Goal: Find specific page/section: Find specific page/section

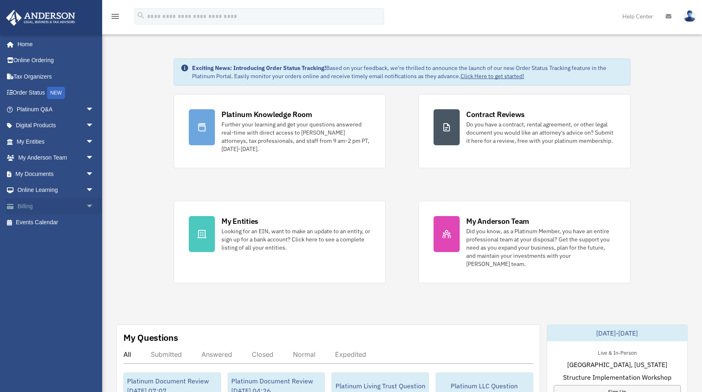
click at [28, 203] on link "Billing arrow_drop_down" at bounding box center [56, 206] width 101 height 16
click at [33, 206] on link "Billing arrow_drop_down" at bounding box center [56, 206] width 101 height 16
click at [86, 206] on span "arrow_drop_down" at bounding box center [94, 206] width 16 height 17
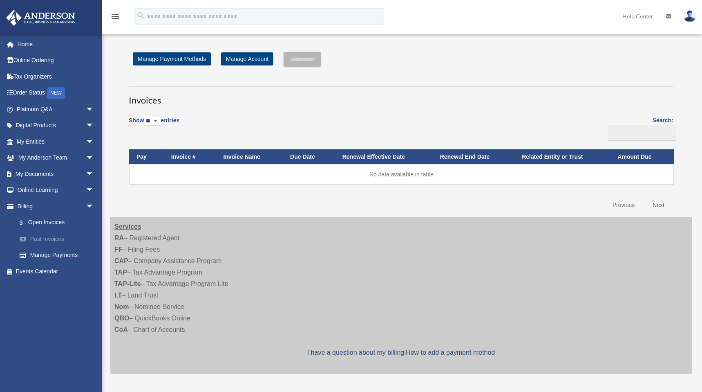
click at [49, 240] on link "Past Invoices" at bounding box center [58, 239] width 95 height 16
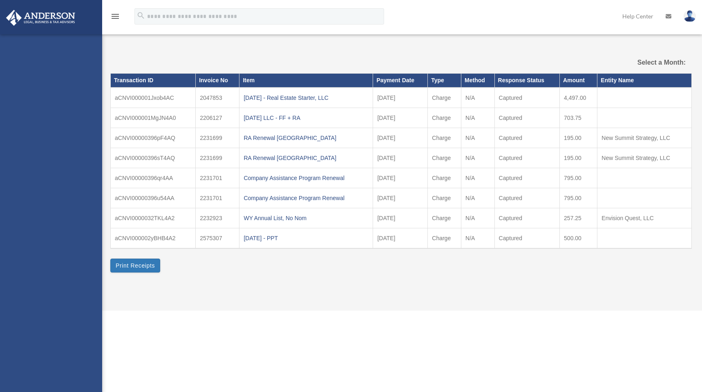
select select
